Goal: Entertainment & Leisure: Consume media (video, audio)

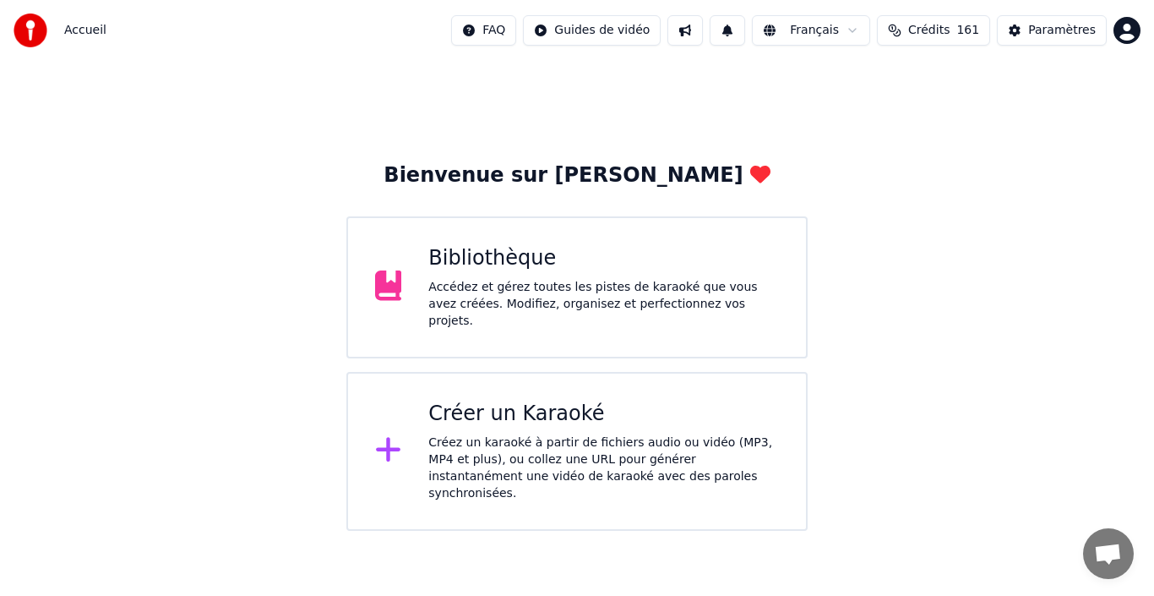
click at [584, 306] on div "Accédez et gérez toutes les pistes de karaoké que vous avez créées. Modifiez, o…" at bounding box center [603, 304] width 351 height 51
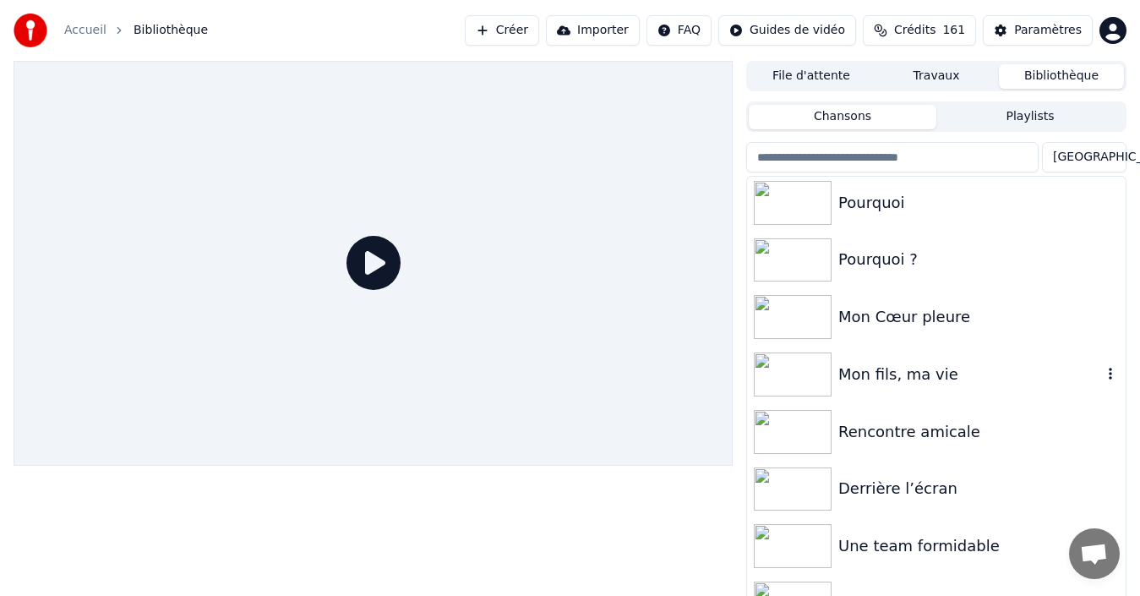
scroll to position [85, 0]
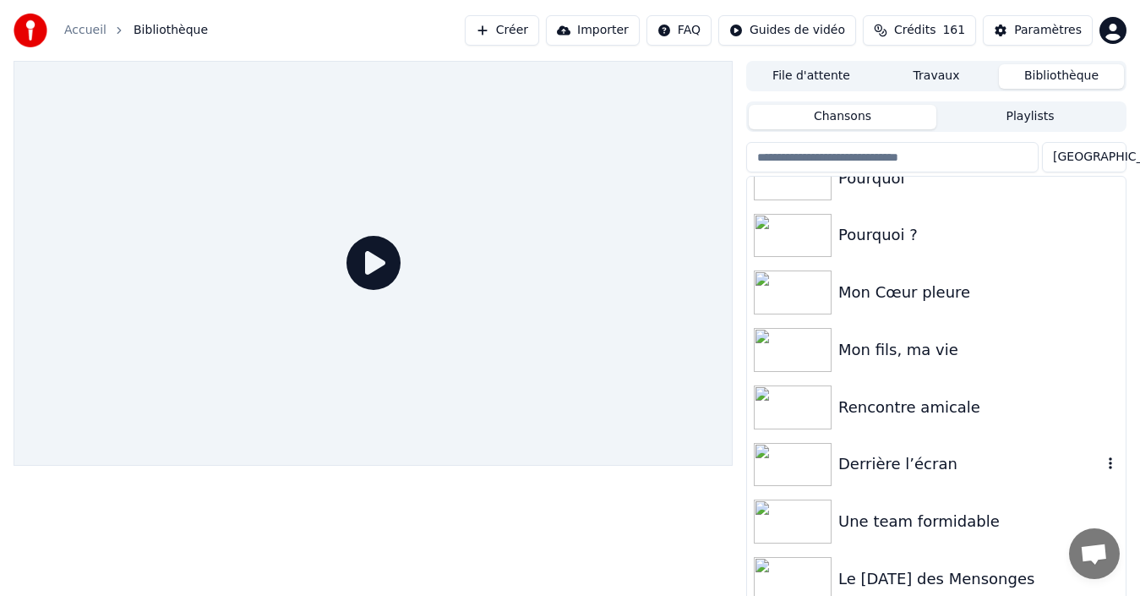
click at [909, 458] on div "Derrière l’écran" at bounding box center [970, 464] width 264 height 24
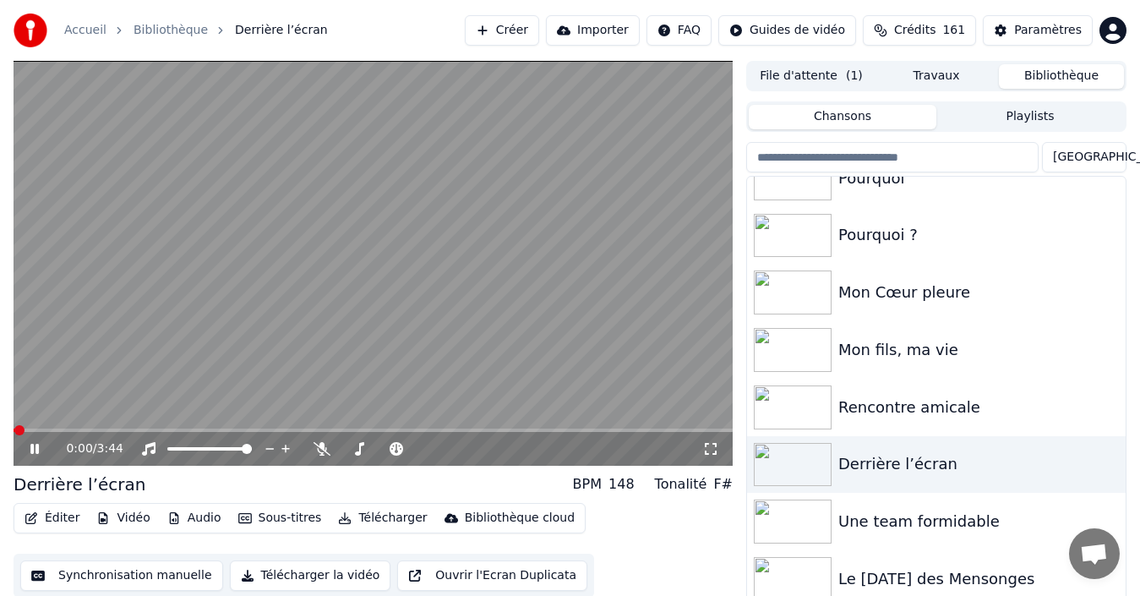
click at [33, 444] on icon at bounding box center [46, 449] width 39 height 14
click at [438, 448] on span at bounding box center [420, 448] width 85 height 3
click at [444, 447] on span at bounding box center [420, 448] width 85 height 3
click at [458, 445] on div at bounding box center [436, 448] width 136 height 17
click at [456, 450] on span at bounding box center [420, 448] width 85 height 3
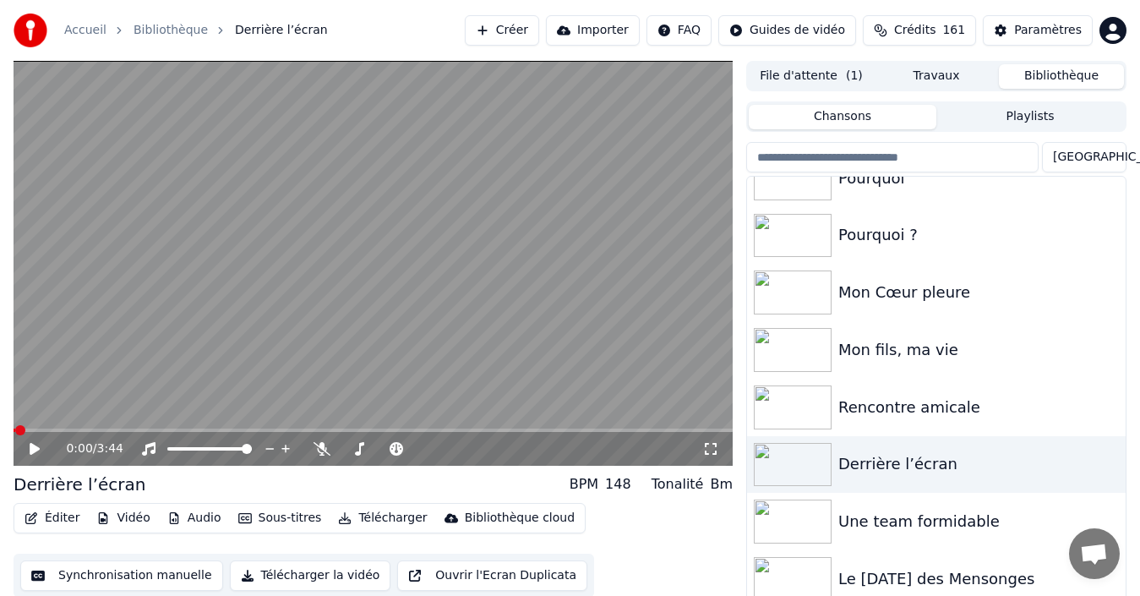
click at [31, 446] on icon at bounding box center [35, 449] width 10 height 12
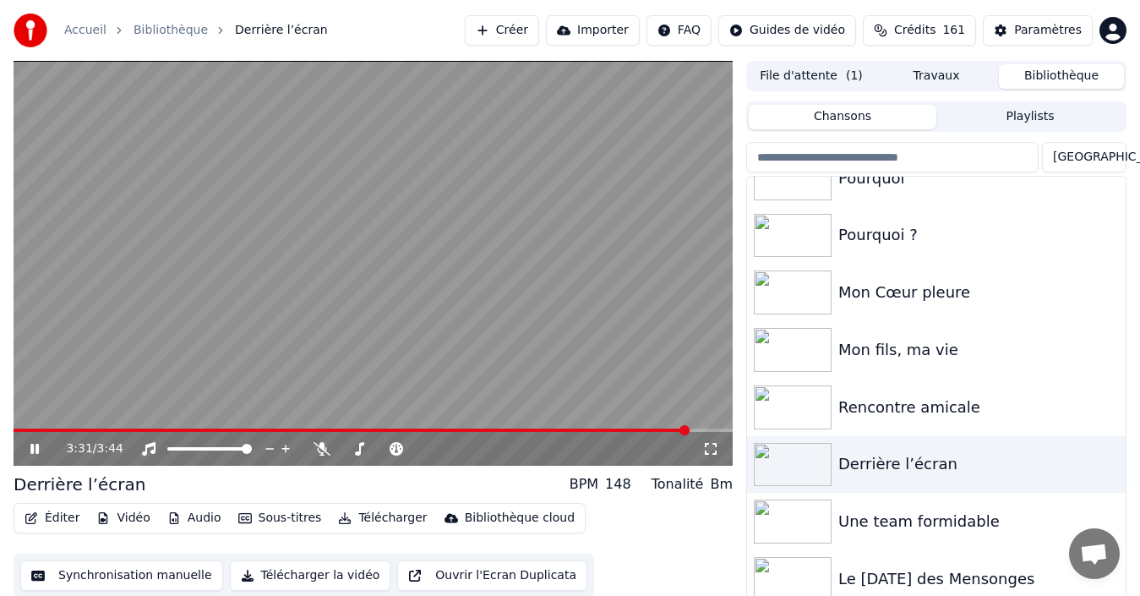
click at [38, 450] on icon at bounding box center [34, 449] width 8 height 10
